Goal: Find specific page/section: Find specific page/section

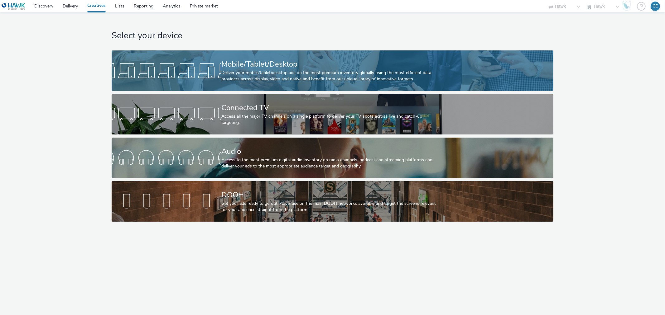
click at [260, 72] on div "Deliver your mobile/tablet/desktop ads on the most premium inventory globally u…" at bounding box center [331, 76] width 220 height 13
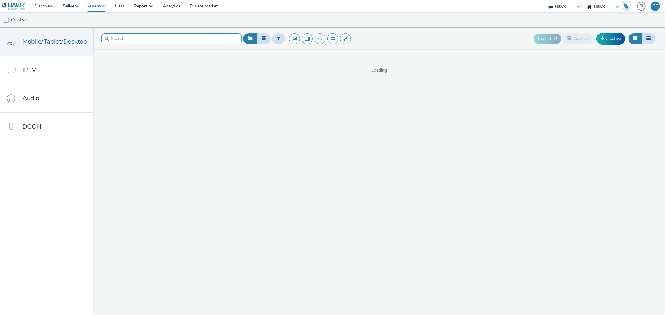
click at [207, 37] on input "text" at bounding box center [171, 38] width 140 height 11
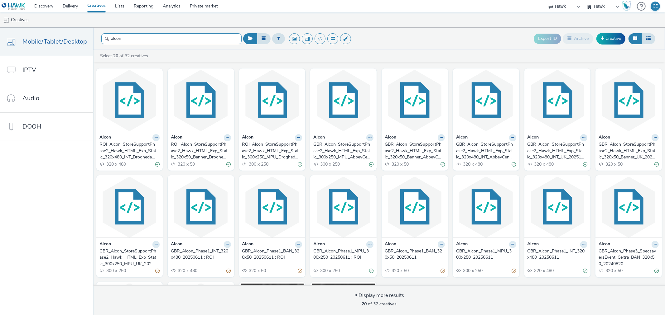
type input "alcon"
click at [137, 152] on div "ROI_Alcon_StoreSupportPhase2_Hawk_HTML_Exp_Static_320x480_INT_Drogheda_20251003" at bounding box center [128, 151] width 58 height 19
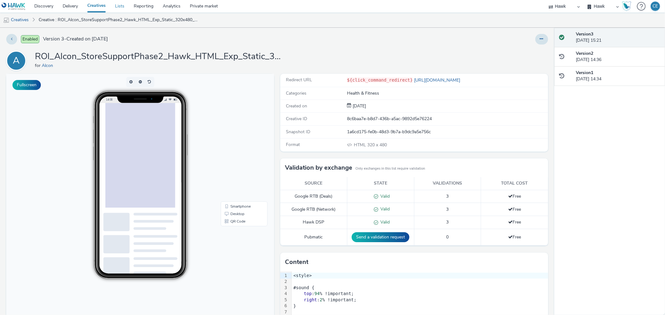
click at [117, 4] on link "Lists" at bounding box center [119, 6] width 19 height 12
